Goal: Find specific page/section: Find specific page/section

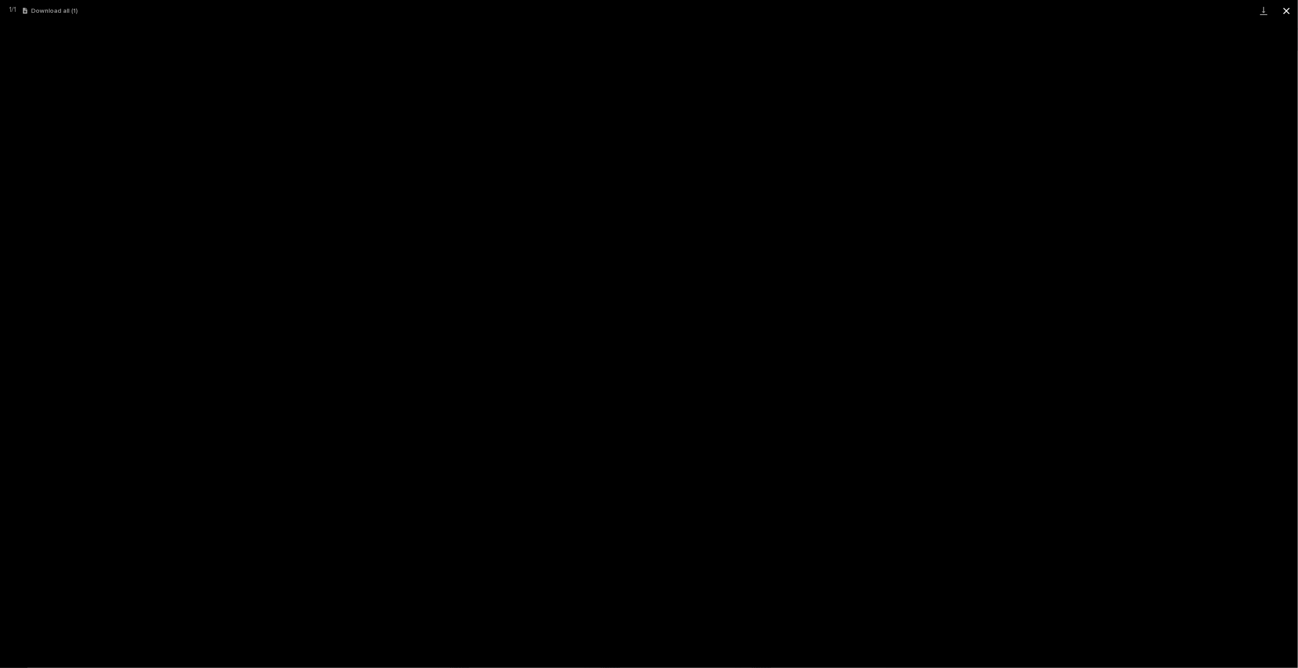
click at [1289, 10] on button "Close gallery" at bounding box center [1286, 10] width 23 height 21
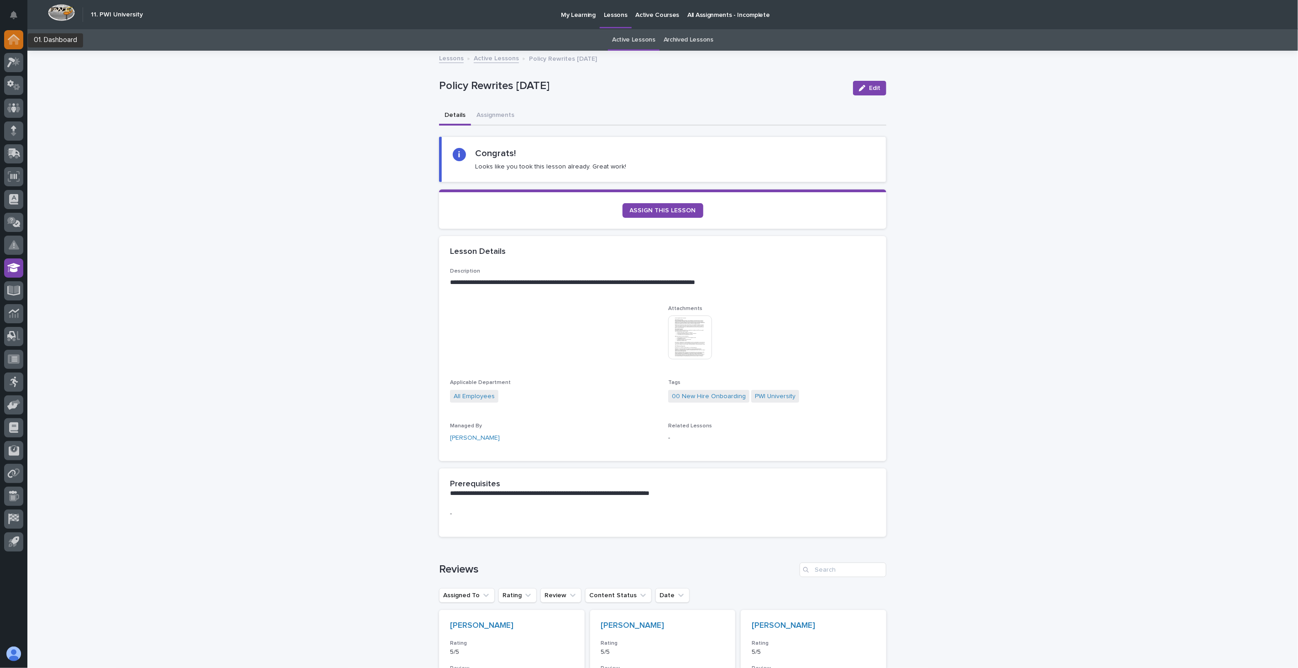
click at [16, 32] on div at bounding box center [13, 39] width 19 height 19
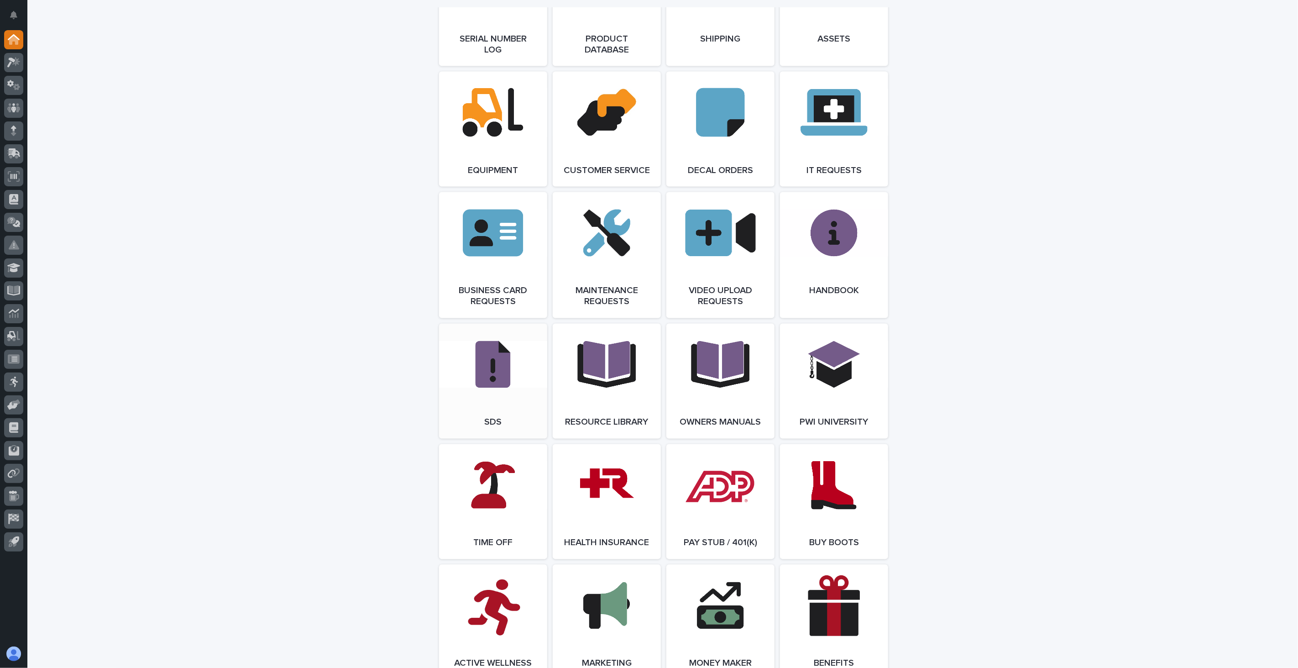
scroll to position [1323, 0]
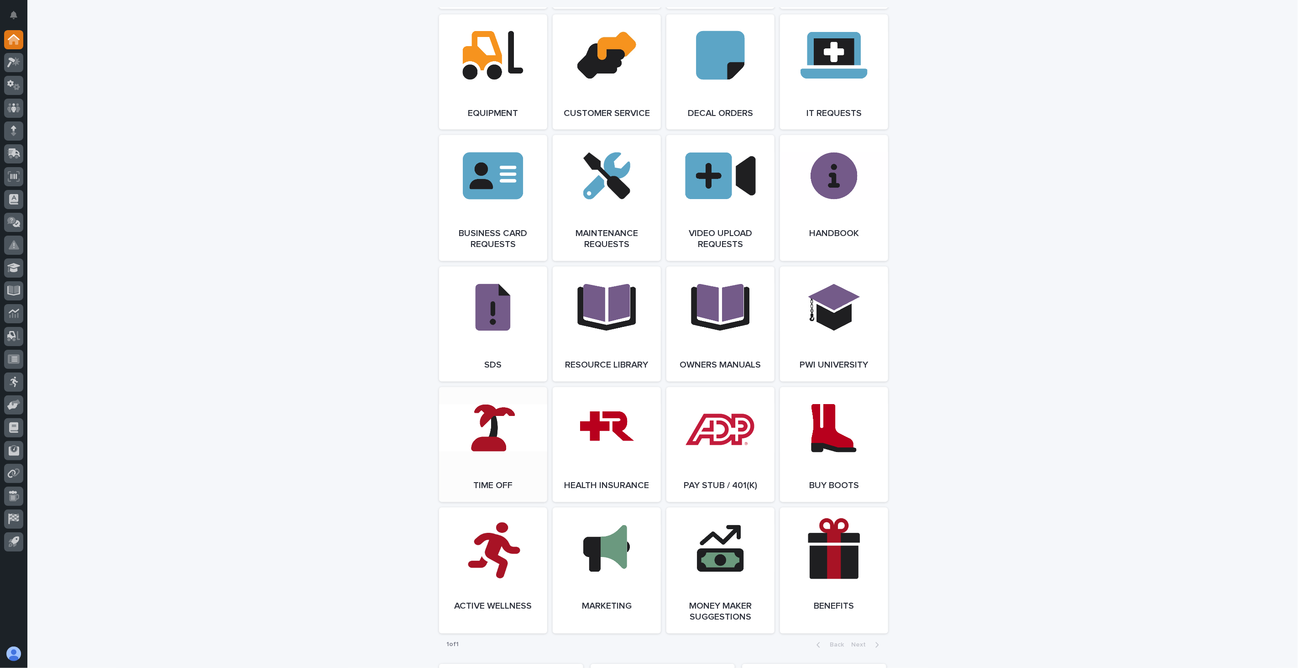
click at [471, 422] on link "Open Link" at bounding box center [493, 444] width 108 height 115
click at [16, 109] on icon at bounding box center [13, 107] width 5 height 9
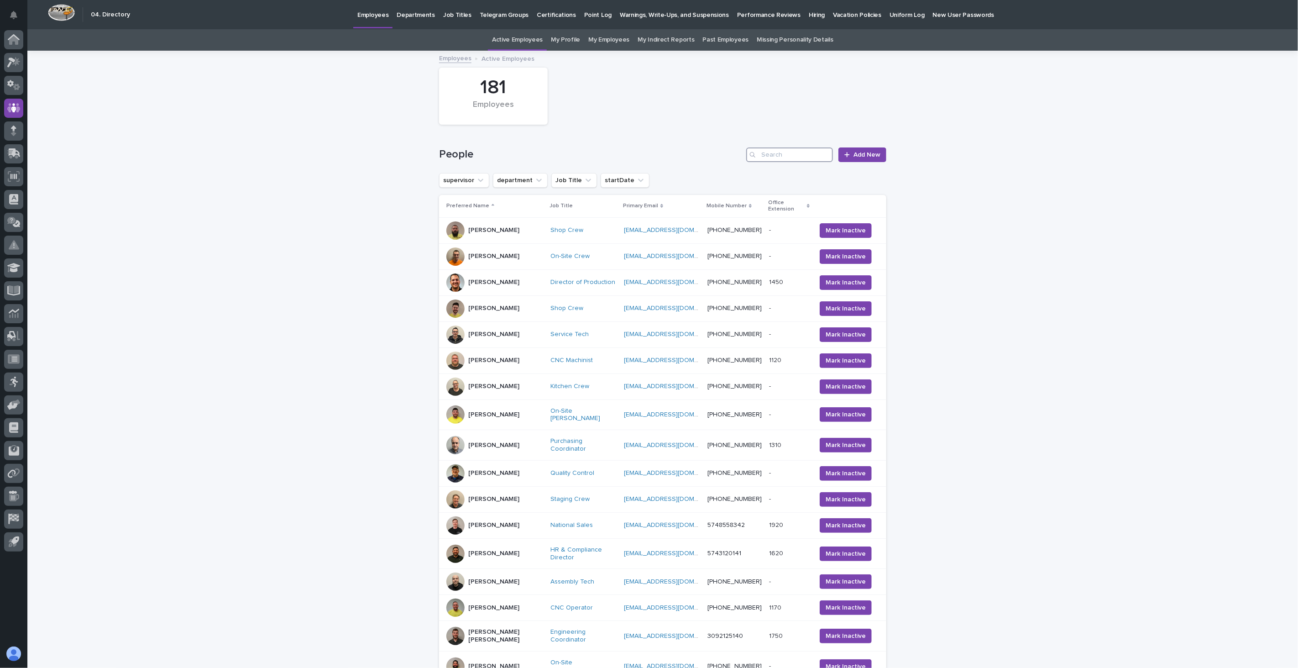
click at [793, 153] on input "Search" at bounding box center [789, 154] width 87 height 15
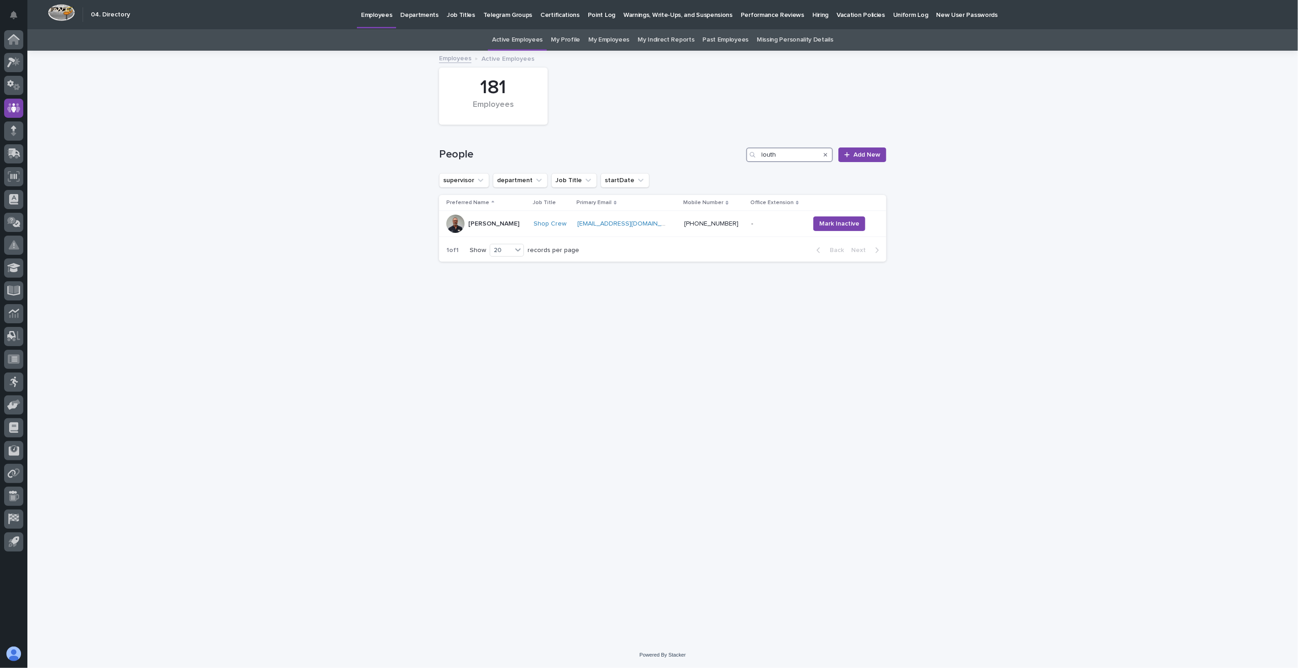
type input "louth"
